Goal: Information Seeking & Learning: Learn about a topic

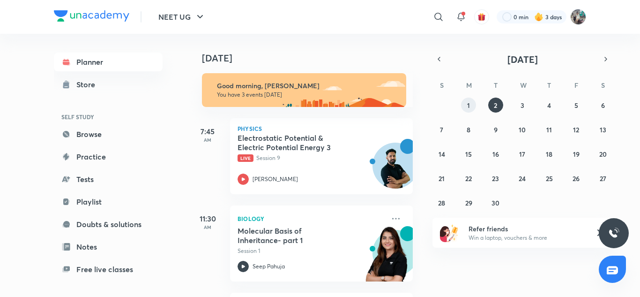
click at [470, 105] on button "1" at bounding box center [468, 105] width 15 height 15
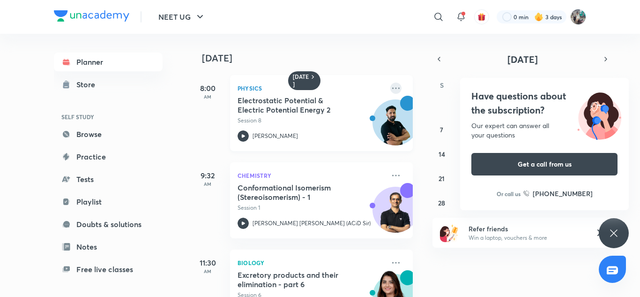
click at [394, 83] on icon at bounding box center [396, 88] width 11 height 11
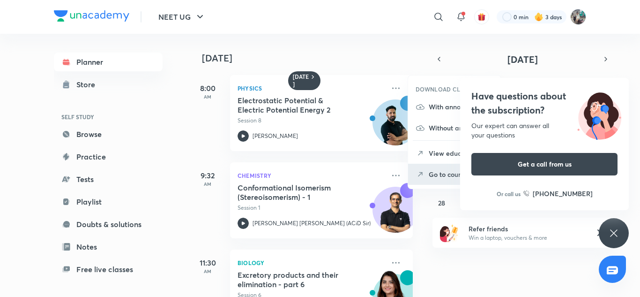
click at [436, 181] on li "Go to course page" at bounding box center [454, 174] width 93 height 21
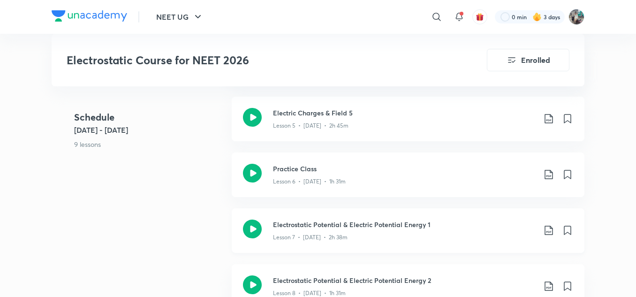
scroll to position [734, 0]
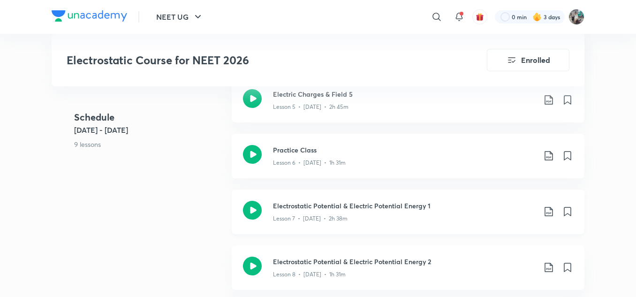
click at [398, 199] on div "Electrostatic Potential & Electric Potential Energy 1 Lesson 7 • Aug 30 • 2h 38m" at bounding box center [408, 211] width 353 height 45
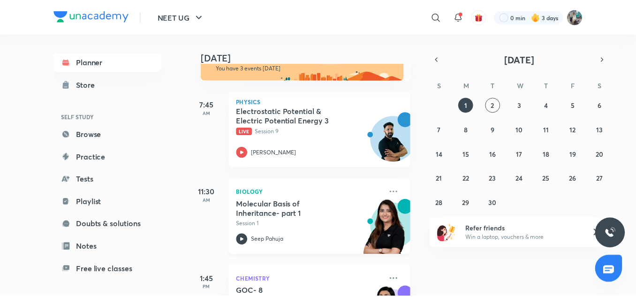
scroll to position [86, 0]
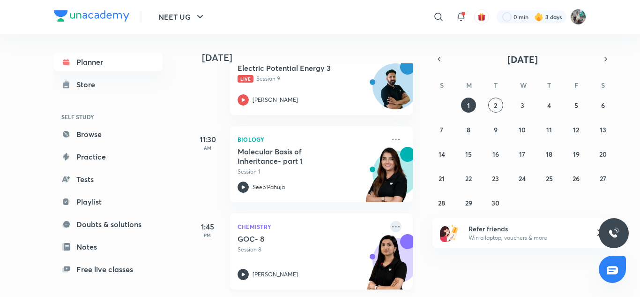
click at [391, 221] on icon at bounding box center [396, 226] width 11 height 11
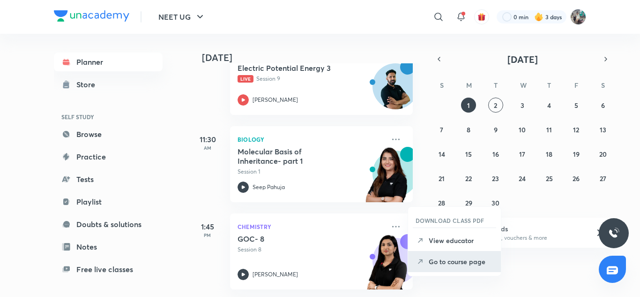
click at [452, 261] on p "Go to course page" at bounding box center [461, 261] width 65 height 10
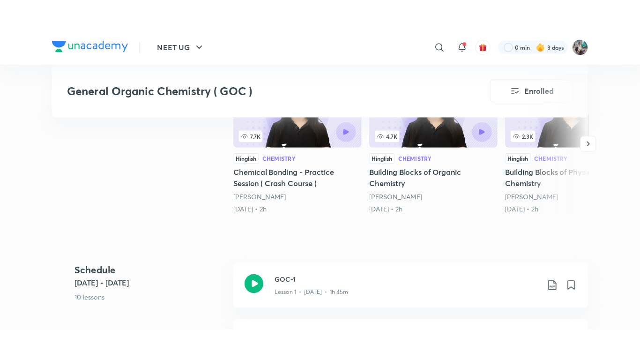
scroll to position [251, 0]
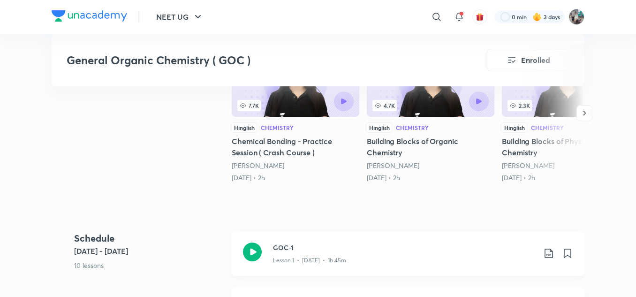
click at [293, 256] on p "Lesson 1 • Aug 25 • 1h 45m" at bounding box center [309, 260] width 73 height 8
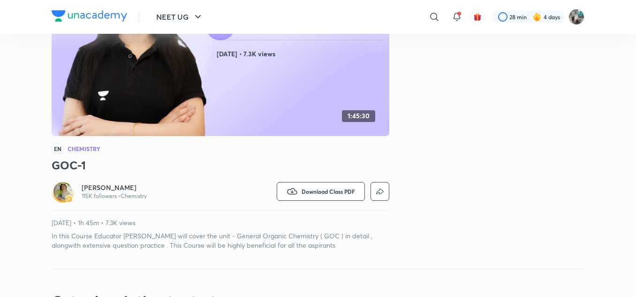
scroll to position [153, 0]
click at [330, 190] on span "Download Class PDF" at bounding box center [327, 191] width 53 height 8
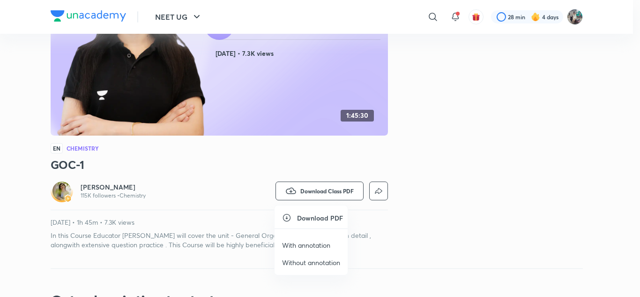
click at [301, 250] on li "With annotation" at bounding box center [311, 244] width 73 height 17
click at [298, 239] on li "With annotation" at bounding box center [311, 244] width 73 height 17
click at [301, 241] on p "With annotation" at bounding box center [306, 245] width 48 height 10
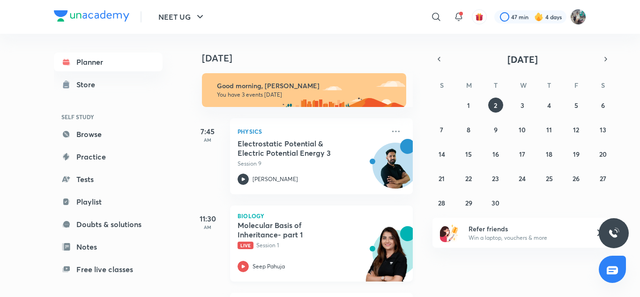
click at [259, 225] on h5 "Molecular Basis of Inheritance- part 1" at bounding box center [296, 229] width 117 height 19
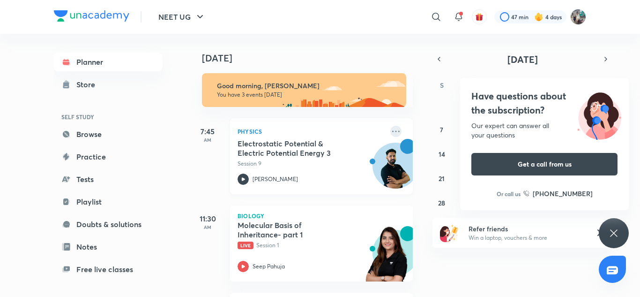
click at [391, 129] on icon at bounding box center [396, 131] width 11 height 11
click at [161, 150] on div "Planner Store SELF STUDY Browse Practice Tests Playlist Doubts & solutions Note…" at bounding box center [118, 162] width 128 height 256
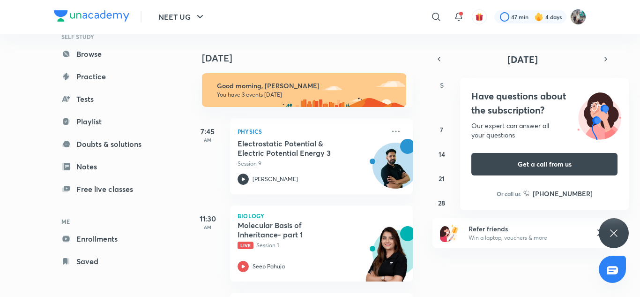
click at [611, 226] on div "Have questions about the subscription? Our expert can answer all your questions…" at bounding box center [614, 233] width 30 height 30
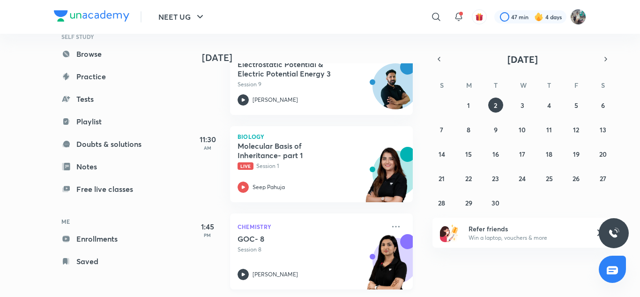
click at [387, 213] on div "Chemistry GOC- 8 Session 8 Akansha Karnwal" at bounding box center [321, 251] width 183 height 76
click at [266, 143] on h5 "Molecular Basis of Inheritance- part 1" at bounding box center [296, 150] width 117 height 19
click at [251, 185] on div "Seep Pahuja" at bounding box center [311, 186] width 147 height 11
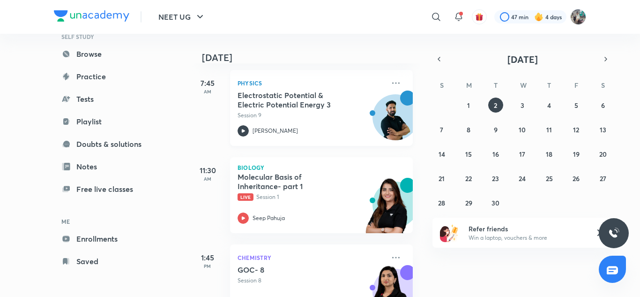
scroll to position [47, 0]
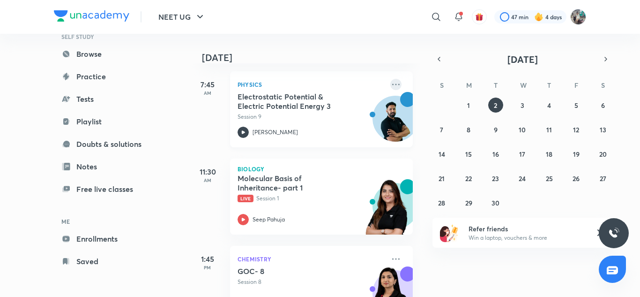
click at [391, 86] on icon at bounding box center [396, 84] width 11 height 11
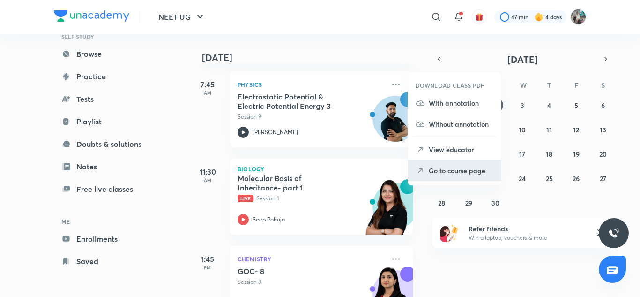
click at [424, 171] on icon at bounding box center [420, 170] width 9 height 9
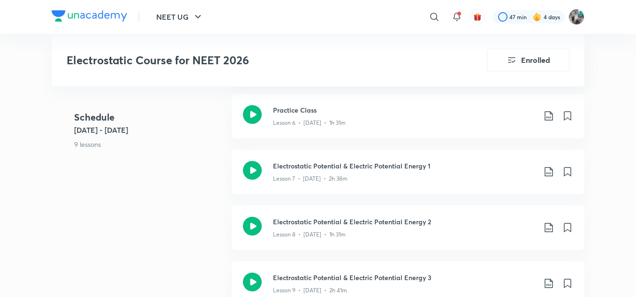
scroll to position [832, 0]
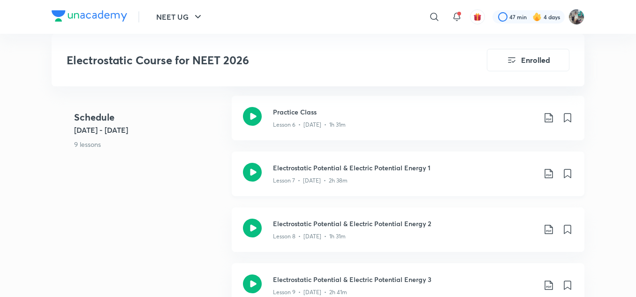
click at [419, 165] on h3 "Electrostatic Potential & Electric Potential Energy 1" at bounding box center [404, 168] width 263 height 10
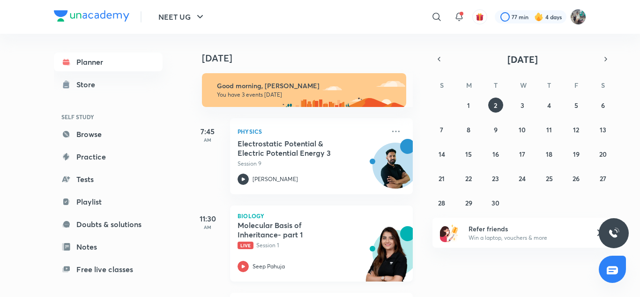
click at [299, 233] on h5 "Molecular Basis of Inheritance- part 1" at bounding box center [296, 229] width 117 height 19
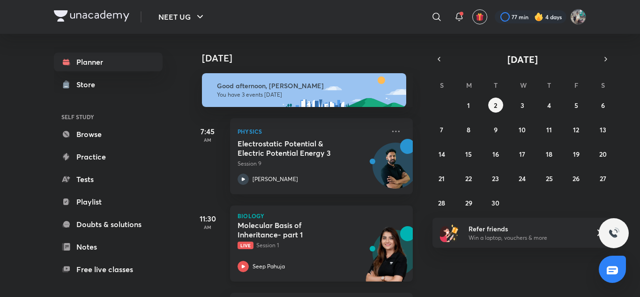
click at [301, 223] on h5 "Molecular Basis of Inheritance- part 1" at bounding box center [296, 229] width 117 height 19
click at [258, 228] on h5 "Molecular Basis of Inheritance- part 1" at bounding box center [296, 229] width 117 height 19
